Goal: Contribute content

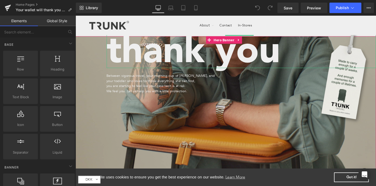
click at [361, 51] on h1 "thank you" at bounding box center [250, 52] width 284 height 37
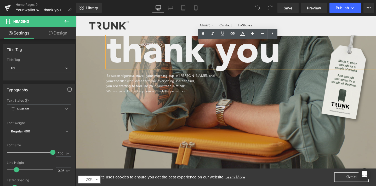
click at [81, 35] on header "About .cls-1{fill:#231f20} About us Our Brands Our Origin What Matters Design" at bounding box center [234, 26] width 317 height 20
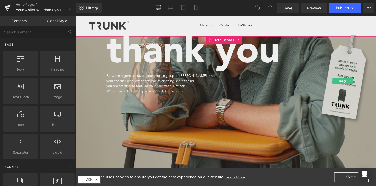
click at [366, 122] on img at bounding box center [360, 84] width 63 height 113
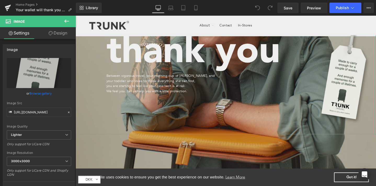
click at [63, 34] on link "Design" at bounding box center [58, 33] width 38 height 12
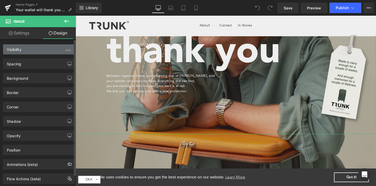
click at [32, 53] on div "Visibility (All)" at bounding box center [39, 50] width 72 height 10
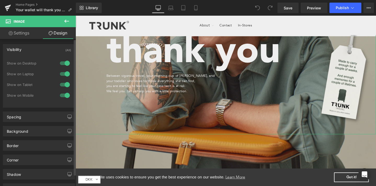
click at [64, 97] on div at bounding box center [65, 95] width 13 height 8
click at [64, 83] on div at bounding box center [65, 85] width 13 height 8
click at [184, 10] on icon at bounding box center [184, 7] width 4 height 5
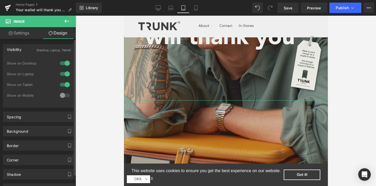
click at [64, 84] on div at bounding box center [65, 85] width 13 height 8
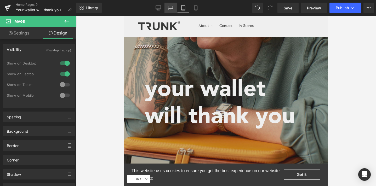
click at [171, 10] on icon at bounding box center [171, 9] width 5 height 2
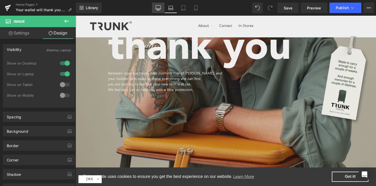
click at [162, 9] on link "Desktop" at bounding box center [158, 8] width 13 height 10
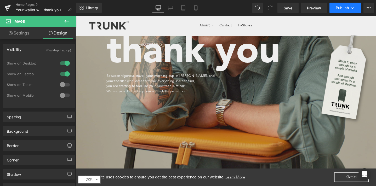
click at [344, 8] on span "Publish" at bounding box center [342, 8] width 13 height 4
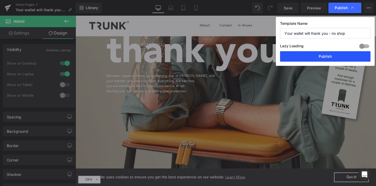
click at [317, 53] on button "Publish" at bounding box center [325, 56] width 91 height 10
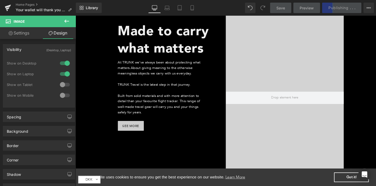
scroll to position [177, 0]
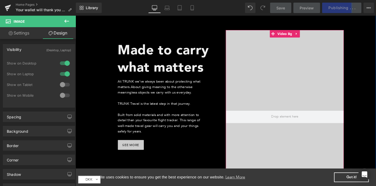
click at [341, 74] on div at bounding box center [296, 122] width 124 height 183
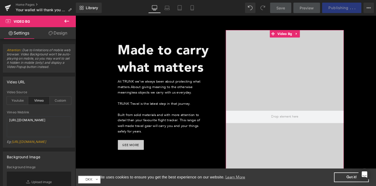
click at [66, 36] on link "Design" at bounding box center [58, 33] width 38 height 12
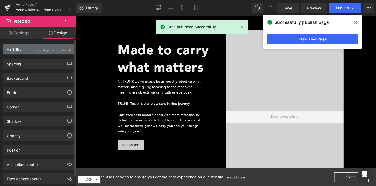
click at [41, 49] on div "(Desktop, Laptop, Tablet)" at bounding box center [53, 49] width 35 height 9
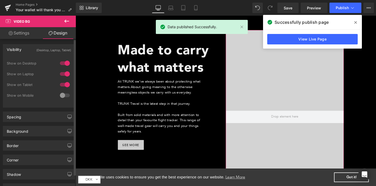
click at [63, 95] on div at bounding box center [65, 95] width 13 height 8
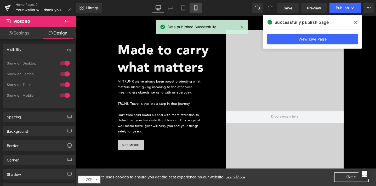
click at [197, 10] on link "Mobile" at bounding box center [196, 8] width 13 height 10
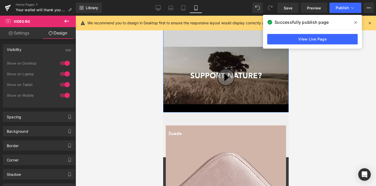
click at [253, 85] on img at bounding box center [226, 76] width 126 height 58
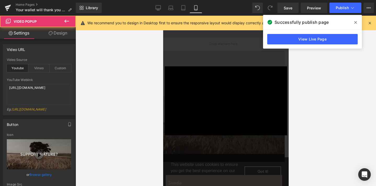
scroll to position [264, 0]
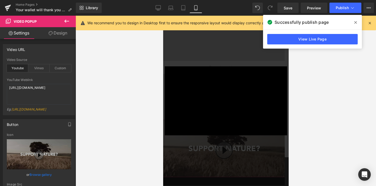
click at [65, 34] on link "Design" at bounding box center [58, 33] width 38 height 12
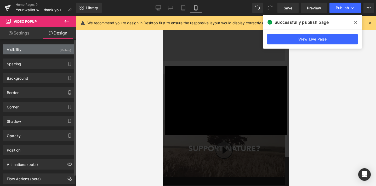
click at [49, 53] on div "Visibility (Mobile)" at bounding box center [39, 50] width 72 height 10
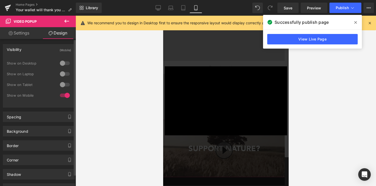
drag, startPoint x: 64, startPoint y: 96, endPoint x: 2, endPoint y: 47, distance: 78.6
click at [64, 96] on div at bounding box center [65, 95] width 13 height 8
click at [276, 58] on div "× Loading..." at bounding box center [226, 101] width 126 height 171
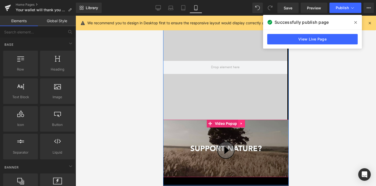
click at [240, 122] on icon at bounding box center [242, 124] width 4 height 4
click at [244, 123] on icon at bounding box center [245, 124] width 4 height 4
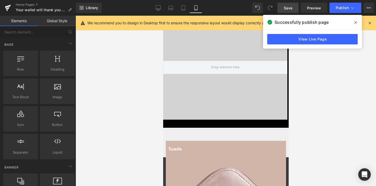
click at [292, 7] on span "Save" at bounding box center [288, 7] width 9 height 5
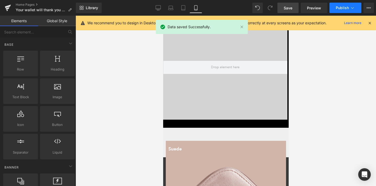
click at [338, 8] on span "Publish" at bounding box center [342, 8] width 13 height 4
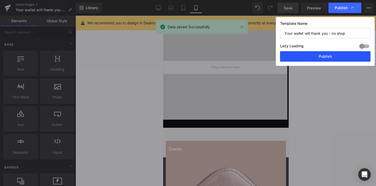
click at [323, 59] on button "Publish" at bounding box center [325, 56] width 91 height 10
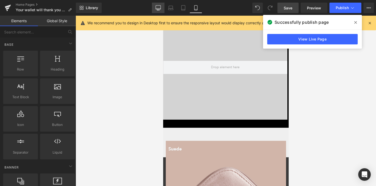
click at [156, 9] on link "Desktop" at bounding box center [158, 8] width 13 height 10
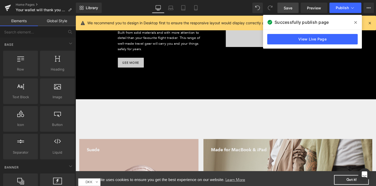
scroll to position [423, 0]
